Goal: Task Accomplishment & Management: Use online tool/utility

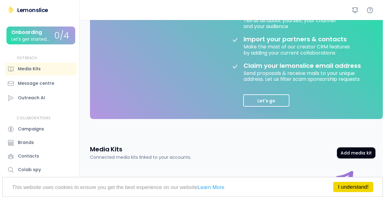
scroll to position [193, 0]
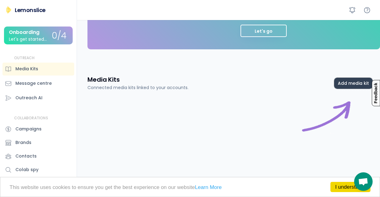
click at [342, 83] on button "Add media kit" at bounding box center [353, 83] width 38 height 11
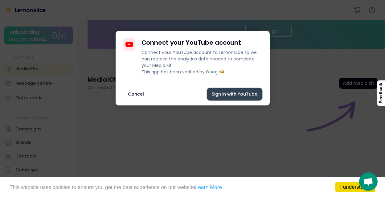
click at [215, 98] on button "Sign in with YouTube" at bounding box center [234, 94] width 55 height 13
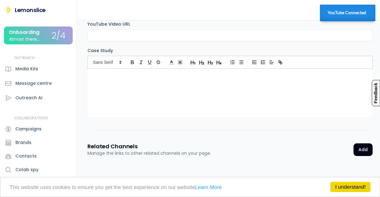
scroll to position [909, 0]
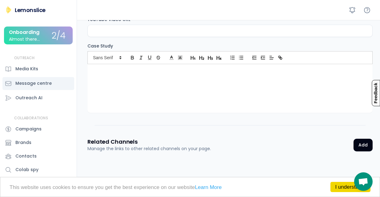
click at [37, 80] on div "Message centre" at bounding box center [33, 83] width 36 height 6
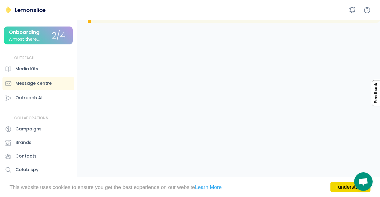
scroll to position [193, 0]
click at [48, 95] on div "Outreach AI" at bounding box center [38, 97] width 72 height 13
select select "**********"
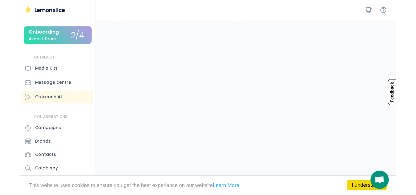
scroll to position [195, 0]
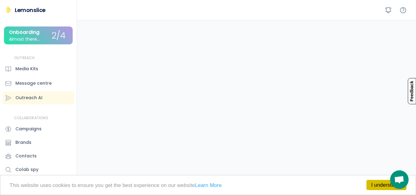
click at [374, 187] on link "I understand!" at bounding box center [386, 185] width 40 height 10
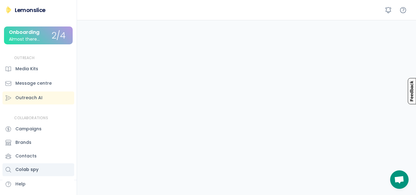
click at [32, 175] on div "Colab spy" at bounding box center [38, 169] width 72 height 13
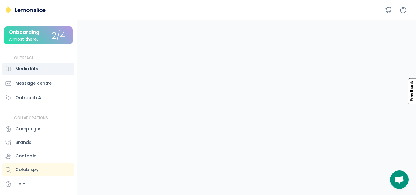
click at [44, 66] on div "Media Kits" at bounding box center [38, 69] width 72 height 13
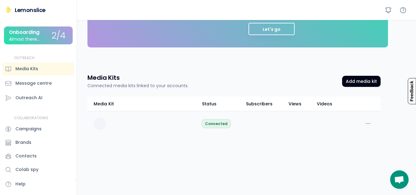
click at [354, 121] on div "Connected" at bounding box center [233, 123] width 293 height 25
select select "********"
